Goal: Information Seeking & Learning: Find specific fact

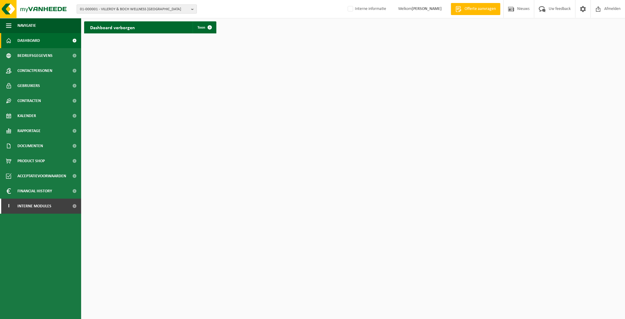
click at [192, 8] on b "button" at bounding box center [193, 9] width 5 height 8
click at [163, 18] on input "text" at bounding box center [136, 19] width 117 height 8
paste input "10-830136"
click at [138, 22] on input "10-830136" at bounding box center [136, 19] width 117 height 8
drag, startPoint x: 113, startPoint y: 17, endPoint x: 61, endPoint y: 18, distance: 51.7
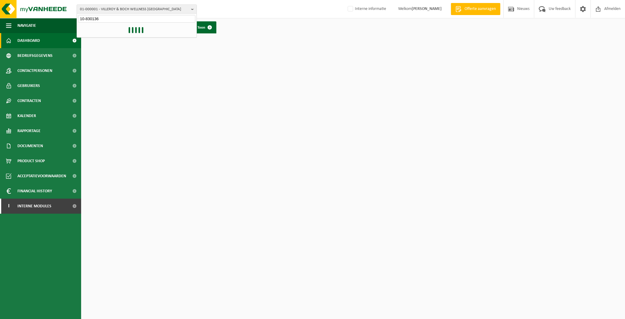
click at [61, 18] on div "01-000001 - VILLEROY & BOCH WELLNESS NV 10-830136 01-000001 - VILLEROY & BOCH W…" at bounding box center [312, 9] width 625 height 18
click at [193, 9] on b "button" at bounding box center [193, 9] width 5 height 8
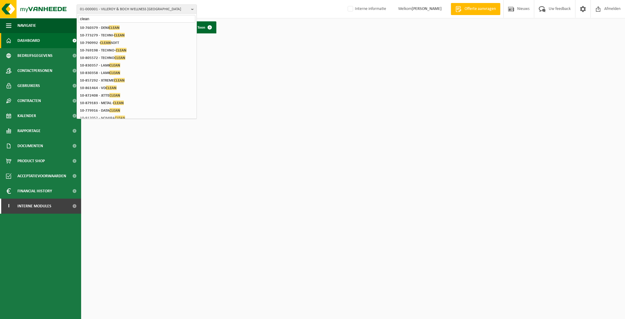
click at [261, 196] on html "01-000001 - VILLEROY & BOCH WELLNESS NV clean 01-000001 - VILLEROY & BOCH WELLN…" at bounding box center [312, 159] width 625 height 319
click at [128, 17] on input "clean" at bounding box center [136, 19] width 117 height 8
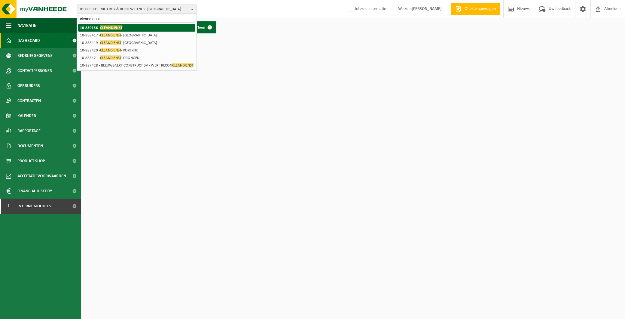
type input "cleandienst"
click at [85, 27] on strong "10-830136 - CLEANDIENST" at bounding box center [101, 27] width 42 height 5
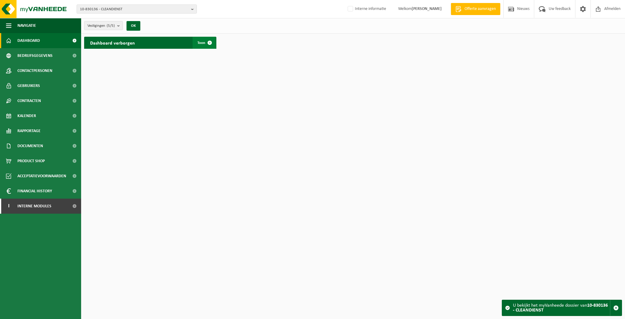
click at [201, 40] on link "Toon" at bounding box center [204, 43] width 23 height 12
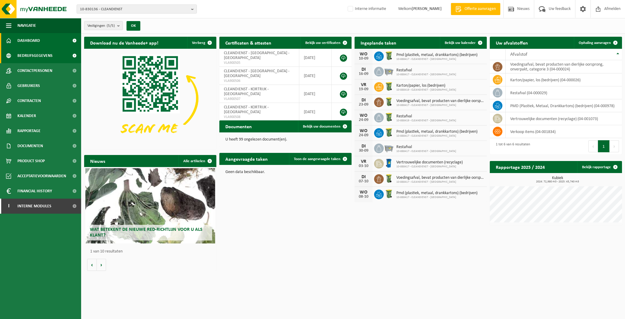
click at [34, 51] on span "Bedrijfsgegevens" at bounding box center [34, 55] width 35 height 15
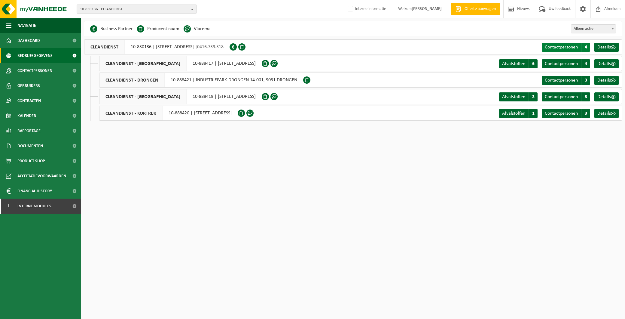
click at [582, 46] on span "4" at bounding box center [586, 47] width 9 height 9
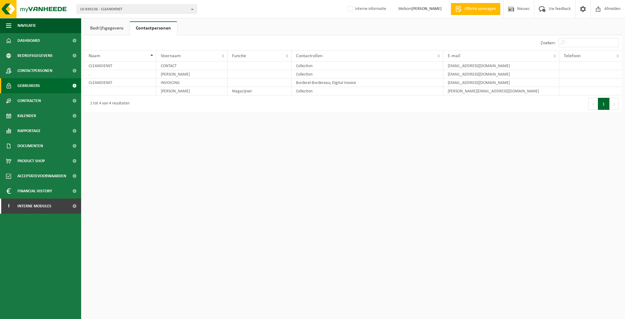
click at [39, 83] on span "Gebruikers" at bounding box center [28, 85] width 23 height 15
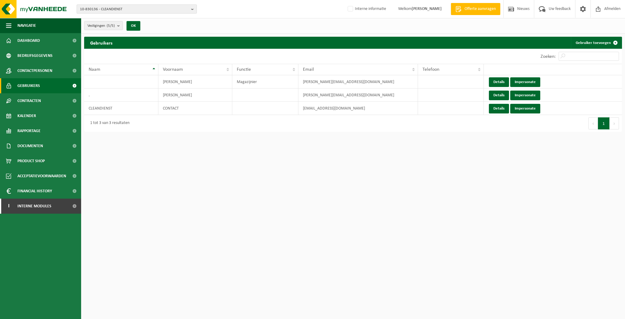
click at [192, 8] on b "button" at bounding box center [193, 9] width 5 height 8
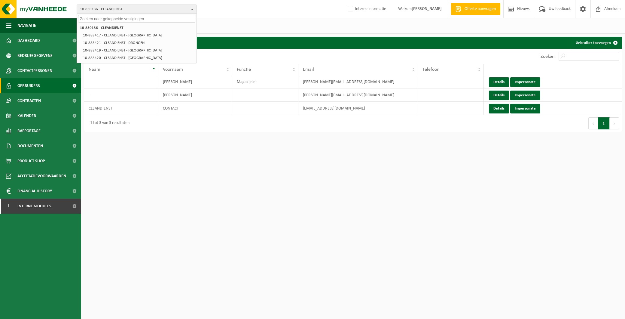
click at [149, 19] on input "text" at bounding box center [136, 19] width 117 height 8
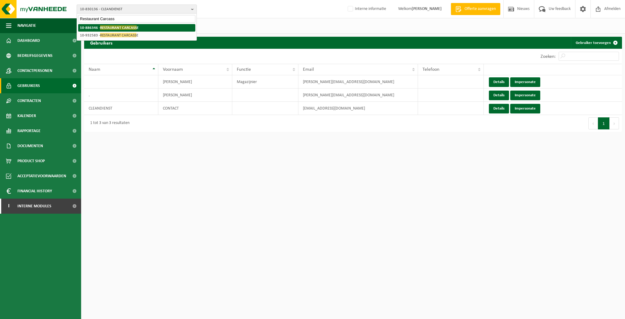
type input "Restaurant Carcass"
click at [102, 27] on span "RESTAURANT CARCASS" at bounding box center [118, 27] width 37 height 5
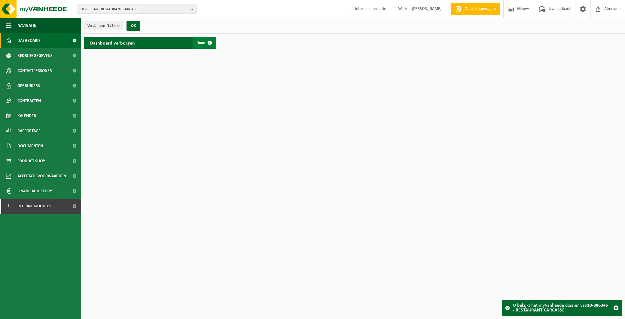
click at [197, 40] on link "Toon" at bounding box center [204, 43] width 23 height 12
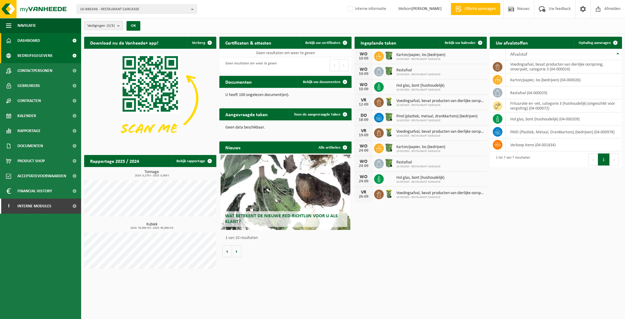
click at [38, 57] on span "Bedrijfsgegevens" at bounding box center [34, 55] width 35 height 15
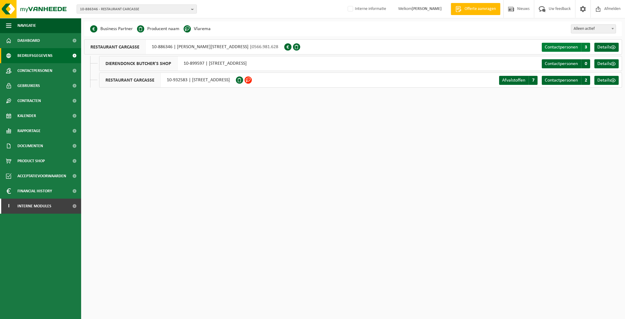
click at [568, 45] on span "Contactpersonen" at bounding box center [561, 47] width 33 height 5
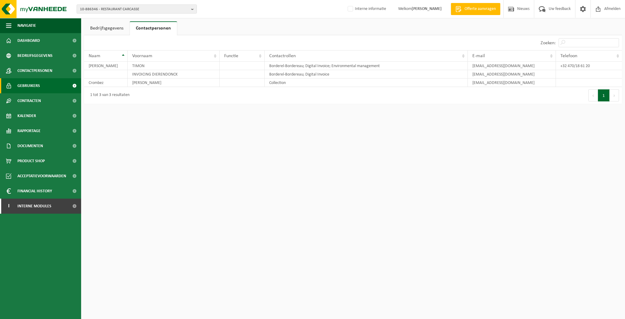
click at [20, 81] on span "Gebruikers" at bounding box center [28, 85] width 23 height 15
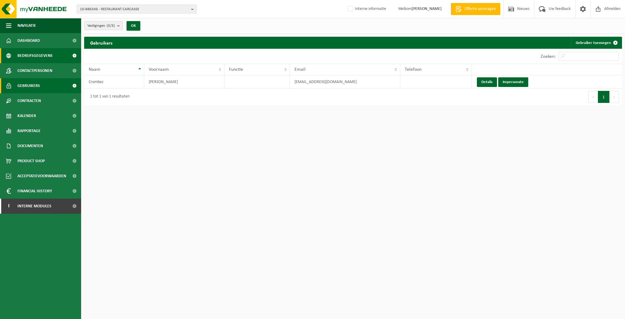
click at [37, 55] on span "Bedrijfsgegevens" at bounding box center [34, 55] width 35 height 15
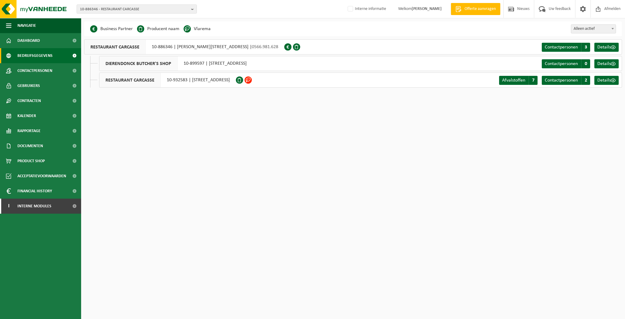
click at [249, 3] on div "10-886346 - RESTAURANT CARCASSE 10-886346 - RESTAURANT CARCASSE 10-899597 - DIE…" at bounding box center [312, 9] width 625 height 18
click at [565, 45] on span "Contactpersonen" at bounding box center [561, 47] width 33 height 5
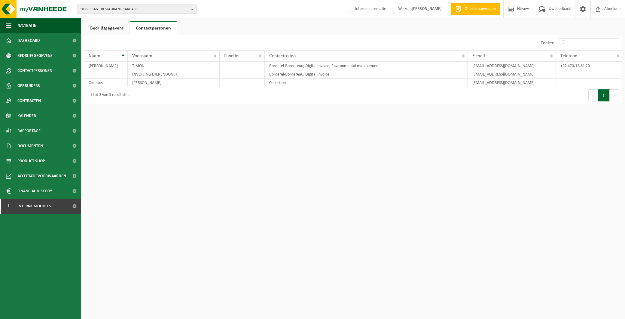
click at [116, 25] on link "Bedrijfsgegevens" at bounding box center [106, 28] width 45 height 14
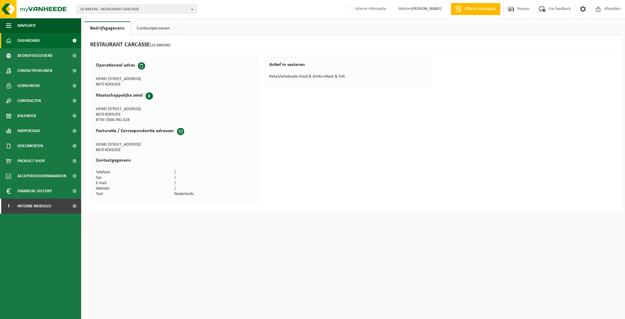
click at [49, 39] on link "Dashboard" at bounding box center [40, 40] width 81 height 15
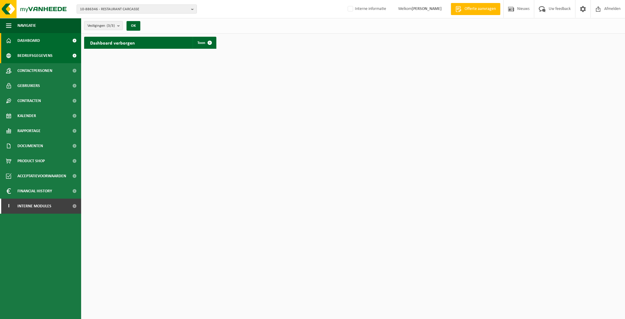
click at [43, 52] on span "Bedrijfsgegevens" at bounding box center [34, 55] width 35 height 15
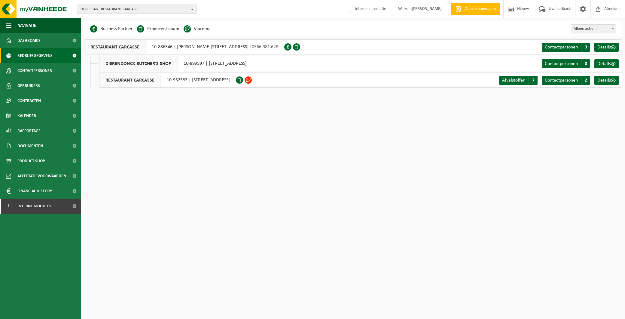
click at [277, 8] on div "10-886346 - RESTAURANT CARCASSE 10-886346 - RESTAURANT CARCASSE 10-899597 - DIE…" at bounding box center [312, 9] width 625 height 18
click at [571, 46] on span "Contactpersonen" at bounding box center [561, 47] width 33 height 5
